Goal: Information Seeking & Learning: Find specific fact

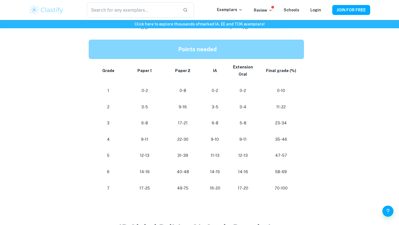
scroll to position [285, 0]
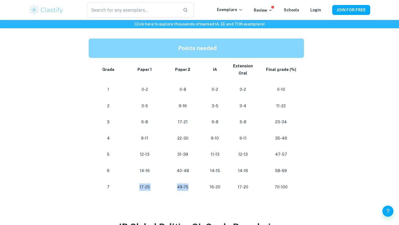
drag, startPoint x: 192, startPoint y: 187, endPoint x: 136, endPoint y: 187, distance: 56.0
click at [136, 187] on tr "[PHONE_NUMBER] [PHONE_NUMBER] 70-100" at bounding box center [198, 187] width 218 height 16
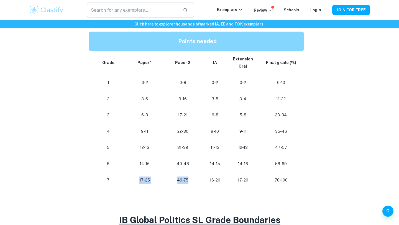
scroll to position [292, 0]
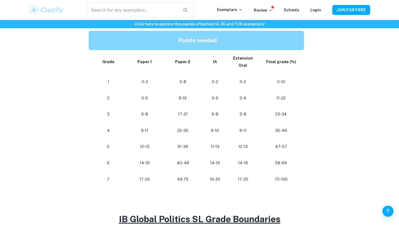
click at [197, 170] on td "40-48" at bounding box center [183, 163] width 38 height 16
drag, startPoint x: 183, startPoint y: 131, endPoint x: 173, endPoint y: 133, distance: 10.4
click at [173, 133] on p "22-30" at bounding box center [182, 130] width 29 height 7
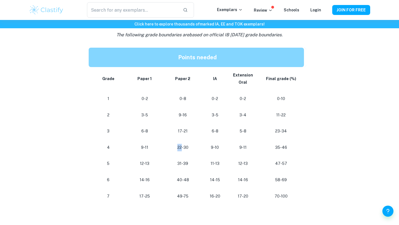
scroll to position [282, 0]
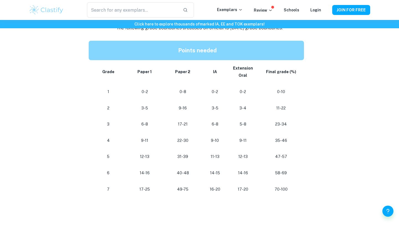
click at [231, 152] on td "12-13" at bounding box center [243, 157] width 30 height 16
drag, startPoint x: 182, startPoint y: 140, endPoint x: 176, endPoint y: 141, distance: 6.1
click at [176, 141] on p "22-30" at bounding box center [182, 140] width 29 height 7
click at [171, 143] on p "22-30" at bounding box center [182, 140] width 29 height 7
